Goal: Check status: Check status

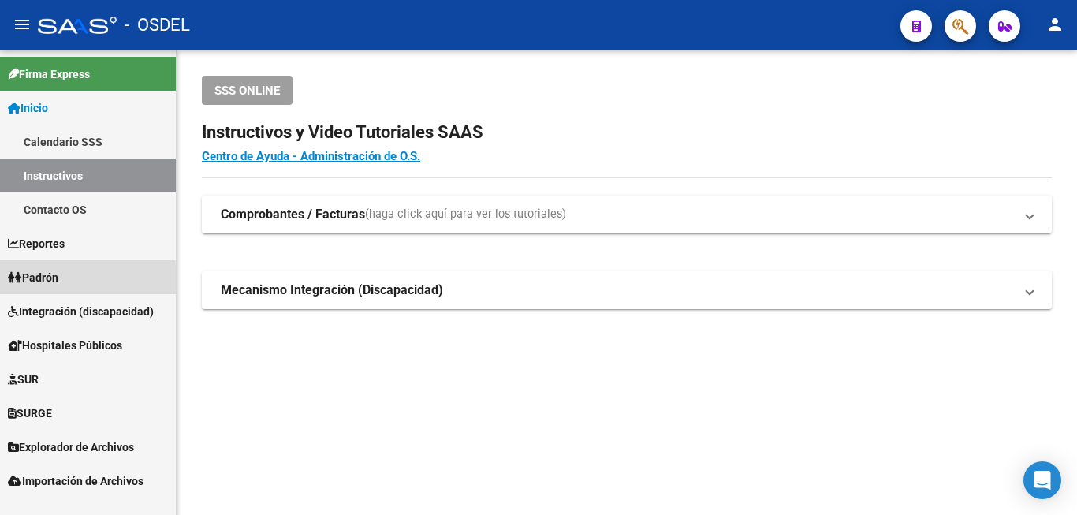
click at [56, 281] on span "Padrón" at bounding box center [33, 277] width 50 height 17
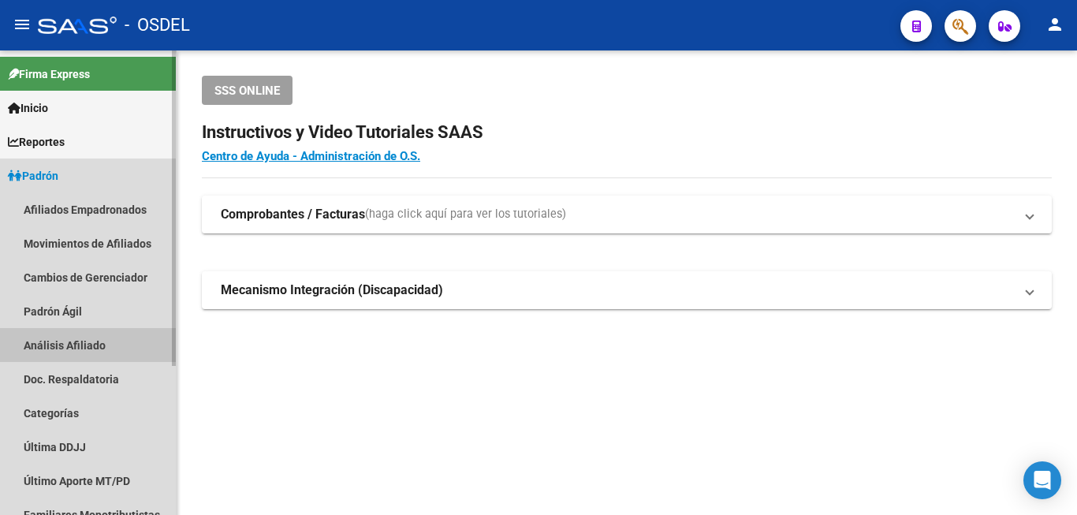
click at [77, 334] on link "Análisis Afiliado" at bounding box center [88, 345] width 176 height 34
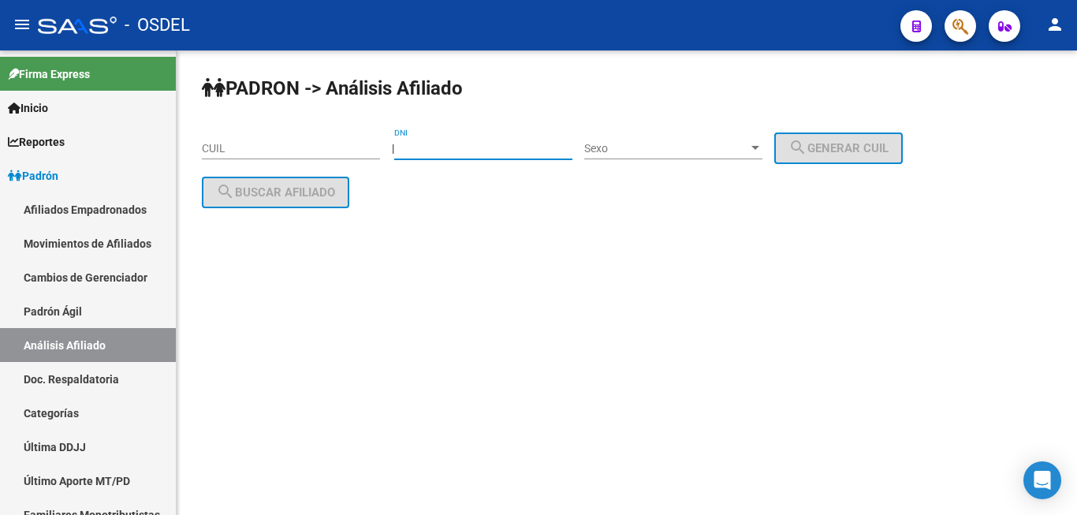
click at [453, 148] on input "DNI" at bounding box center [483, 148] width 178 height 13
type input "23026596"
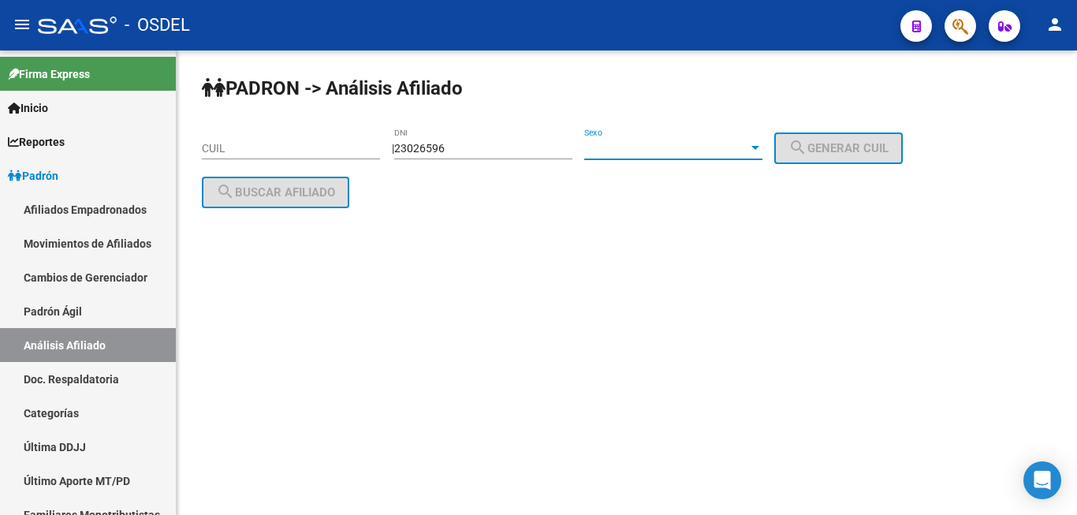
click at [681, 144] on span "Sexo" at bounding box center [666, 148] width 164 height 13
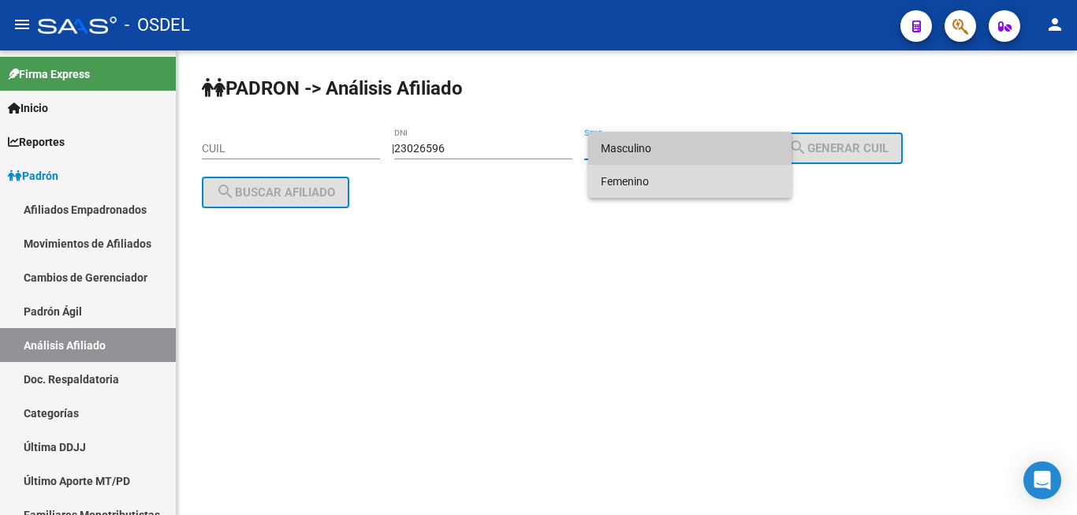
click at [678, 166] on span "Femenino" at bounding box center [690, 181] width 178 height 33
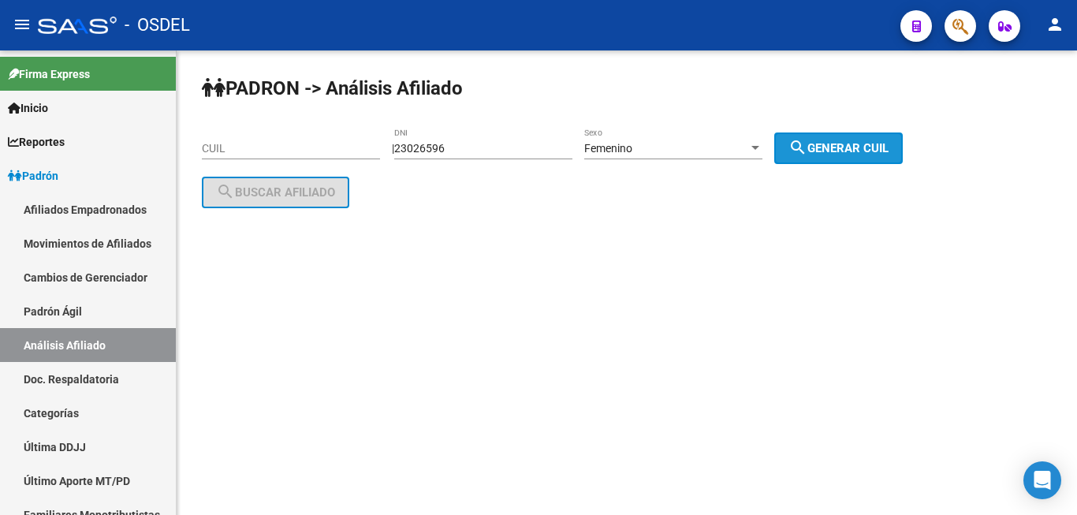
click at [860, 151] on span "search Generar CUIL" at bounding box center [838, 148] width 100 height 14
type input "27-23026596-3"
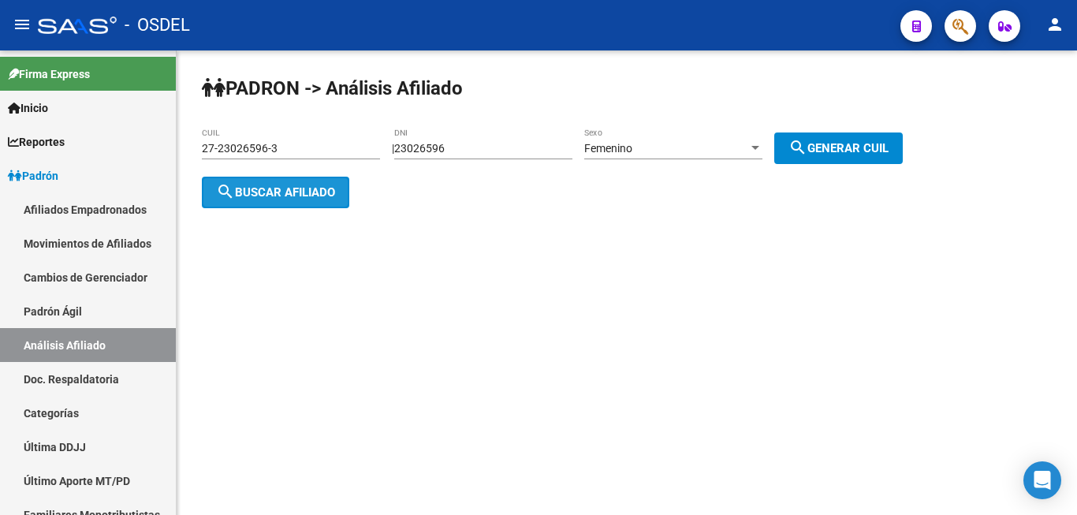
click at [281, 199] on button "search Buscar afiliado" at bounding box center [275, 193] width 147 height 32
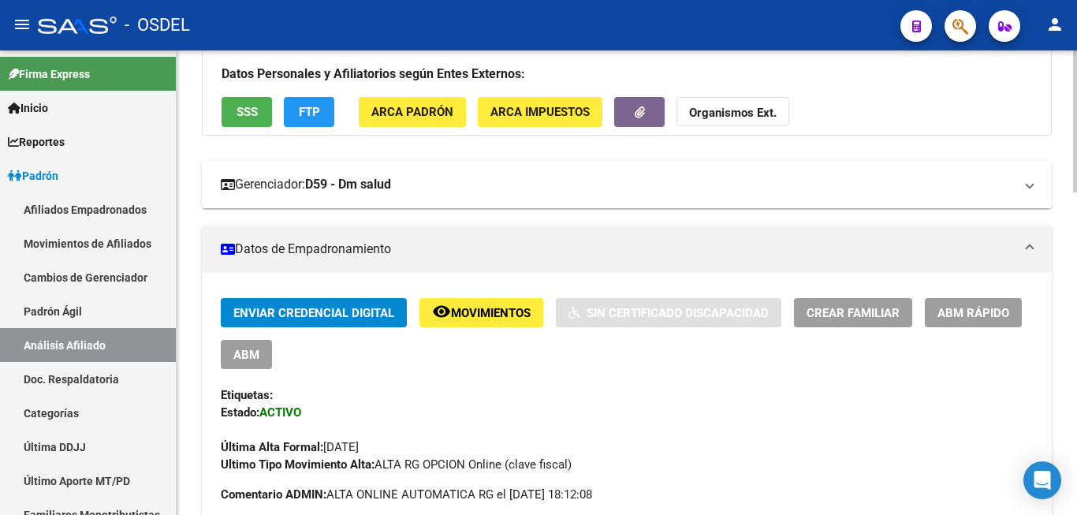
scroll to position [80, 0]
